Goal: Task Accomplishment & Management: Use online tool/utility

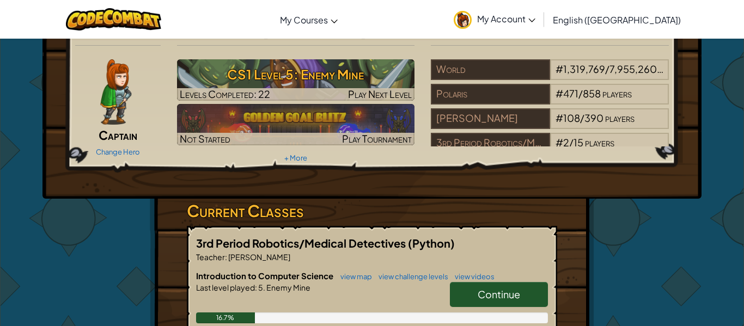
scroll to position [28, 0]
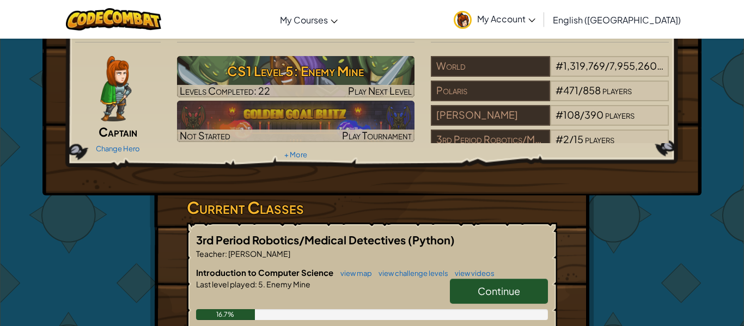
click at [112, 98] on img at bounding box center [115, 88] width 31 height 65
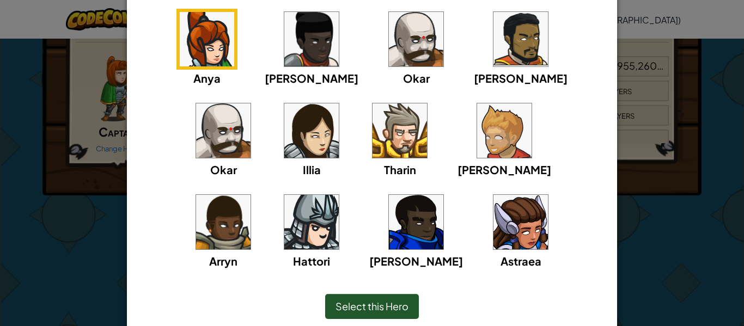
scroll to position [106, 0]
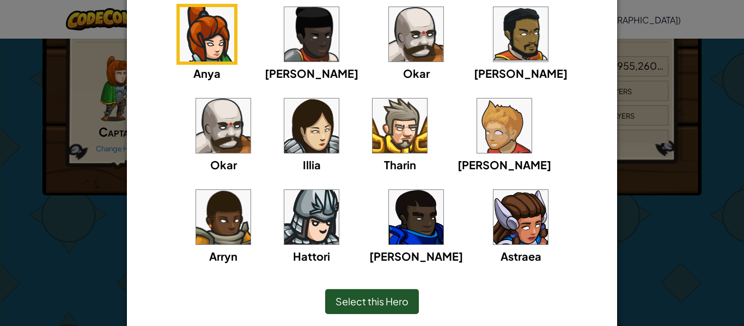
click at [284, 133] on img at bounding box center [311, 126] width 54 height 54
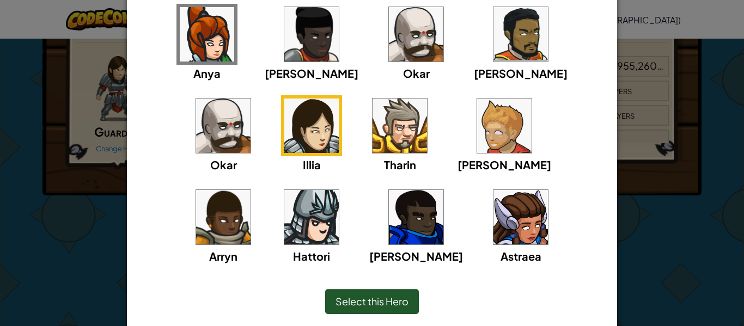
click at [494, 216] on img at bounding box center [521, 217] width 54 height 54
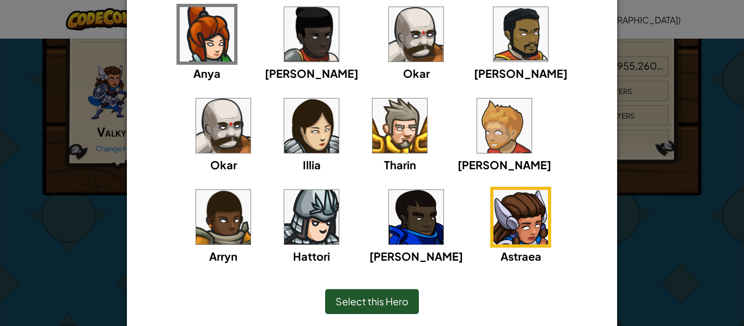
click at [378, 294] on div "Select this Hero" at bounding box center [372, 301] width 94 height 25
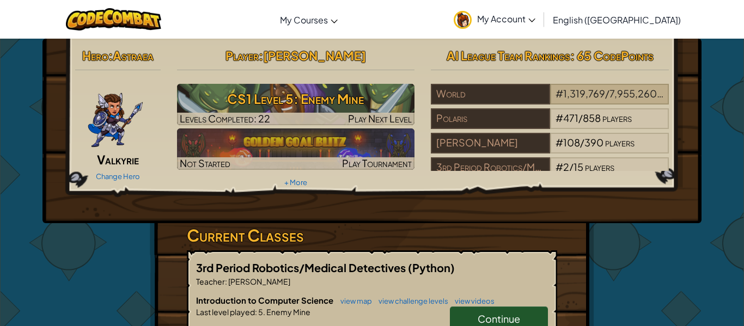
scroll to position [35, 0]
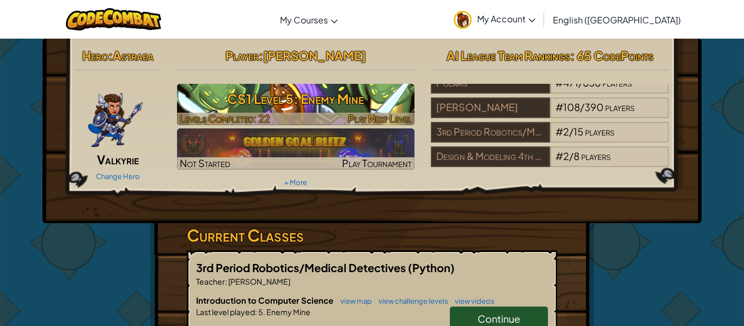
click at [386, 117] on span "Play Next Level" at bounding box center [380, 118] width 64 height 13
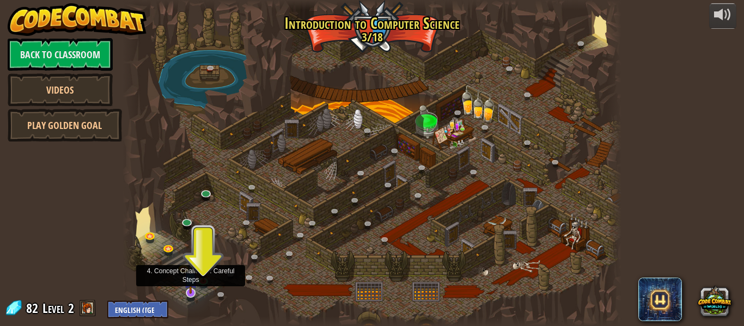
click at [196, 281] on img at bounding box center [190, 279] width 13 height 31
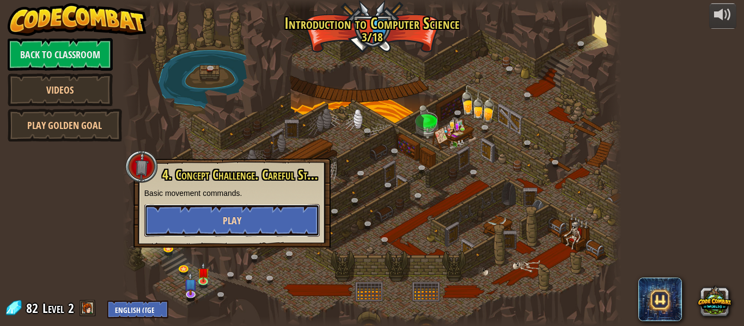
click at [271, 218] on button "Play" at bounding box center [231, 220] width 175 height 33
